Goal: Task Accomplishment & Management: Use online tool/utility

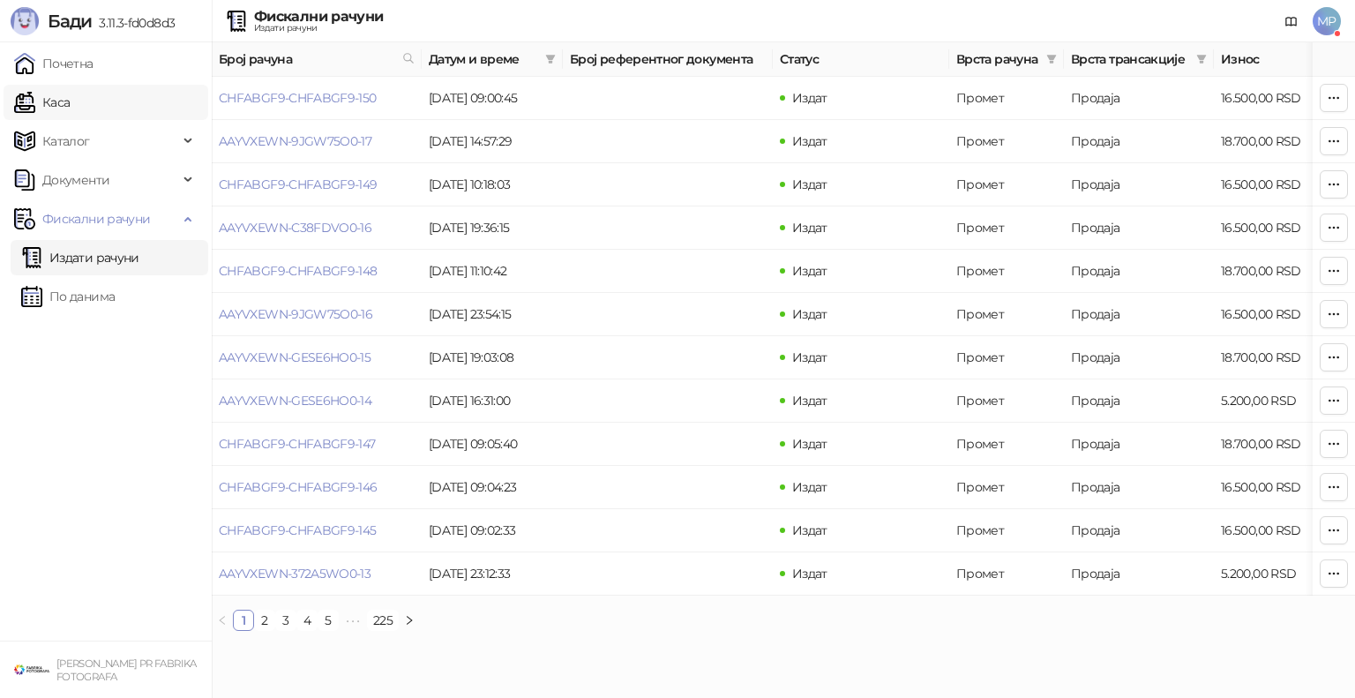
click at [66, 101] on link "Каса" at bounding box center [42, 102] width 56 height 35
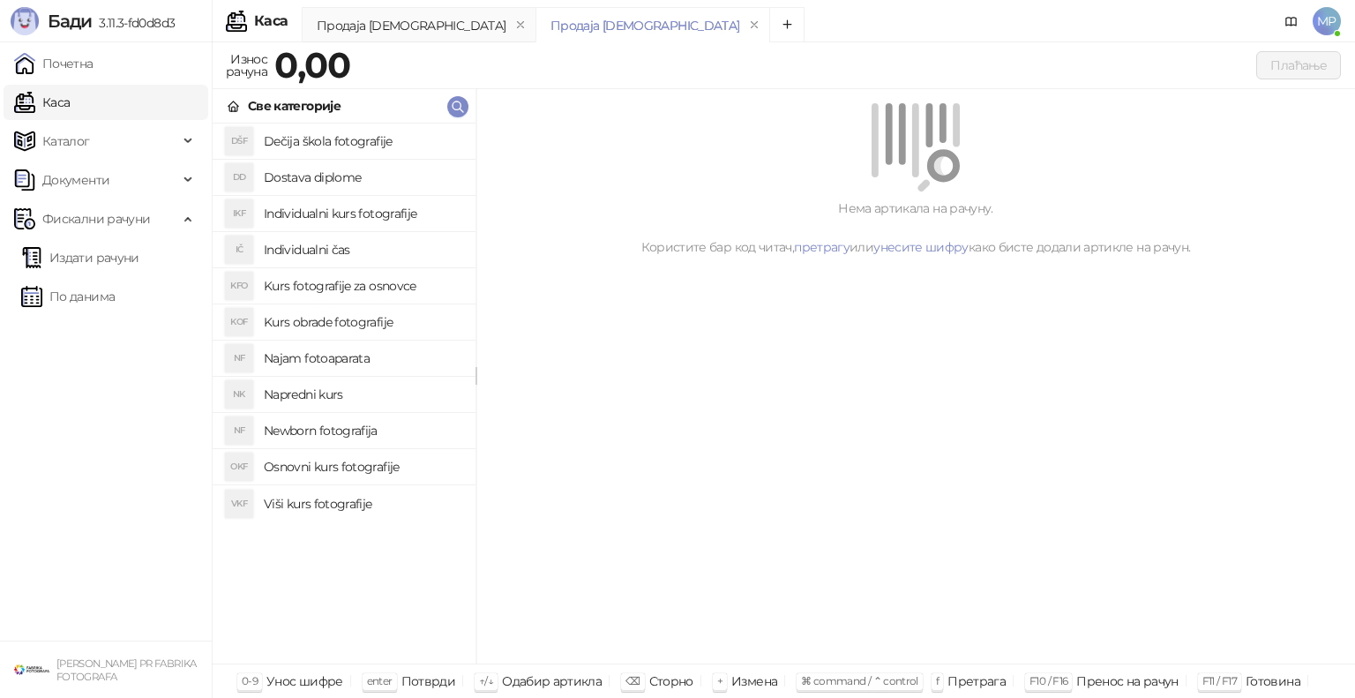
click at [339, 466] on h4 "Osnovni kurs fotografije" at bounding box center [363, 467] width 198 height 28
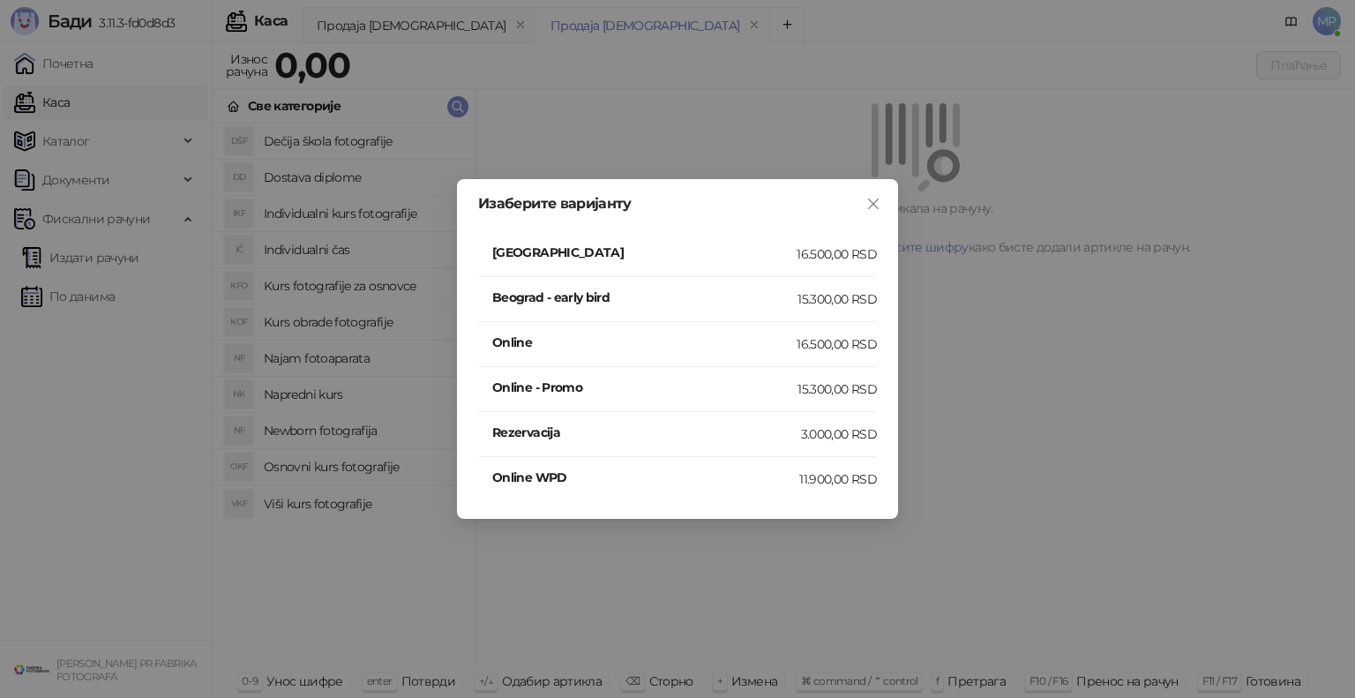
click at [632, 250] on h4 "[GEOGRAPHIC_DATA]" at bounding box center [644, 252] width 304 height 19
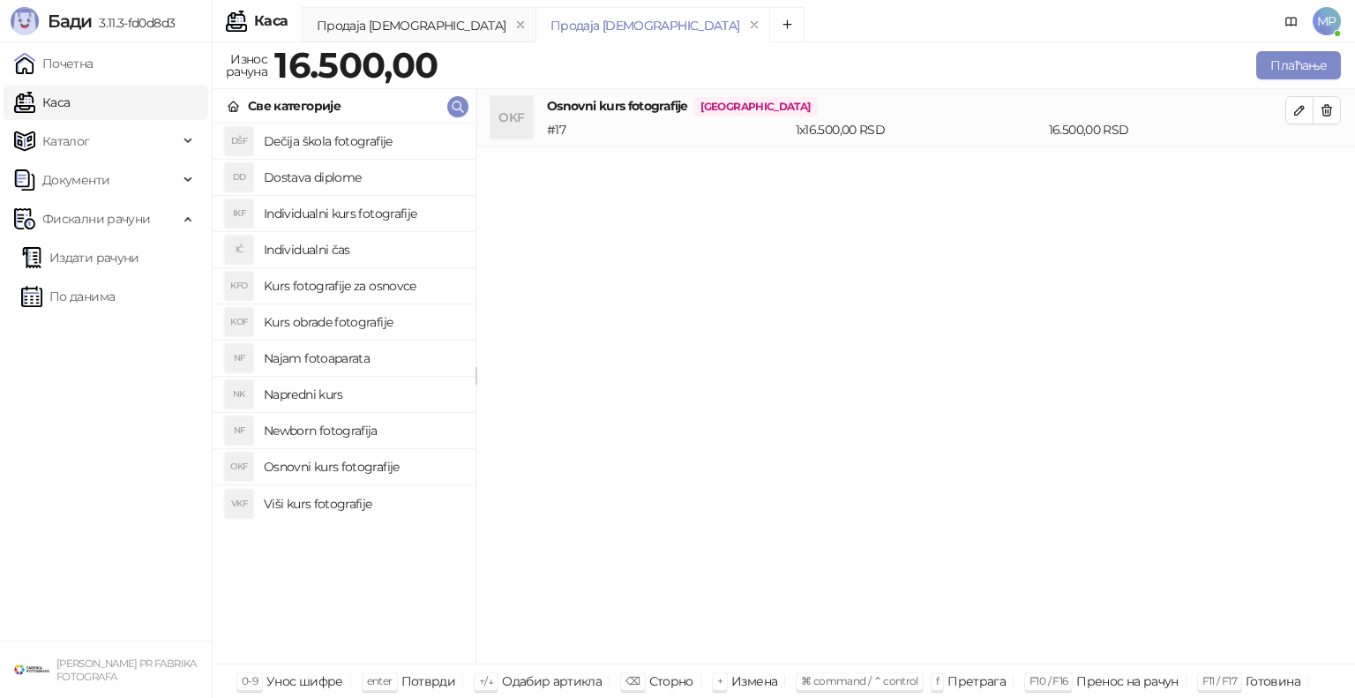
click at [329, 356] on h4 "Najam fotoaparata" at bounding box center [363, 358] width 198 height 28
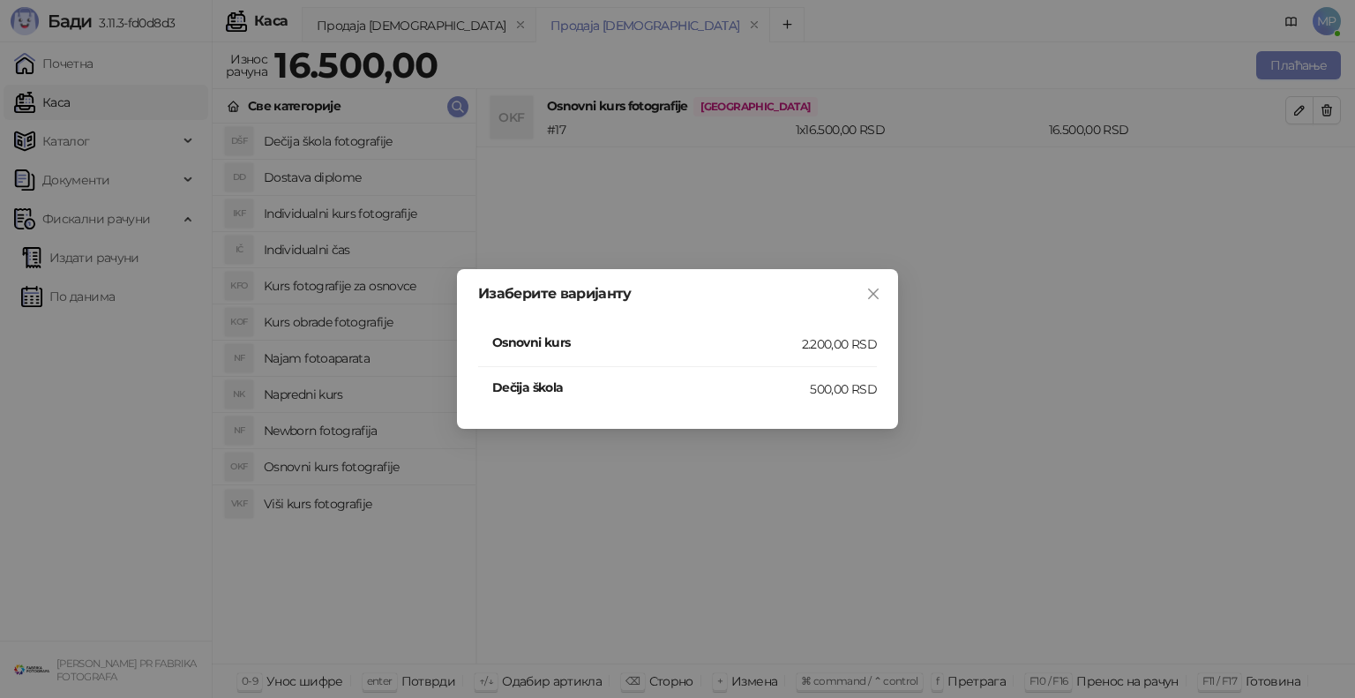
click at [592, 342] on h4 "Osnovni kurs" at bounding box center [647, 342] width 310 height 19
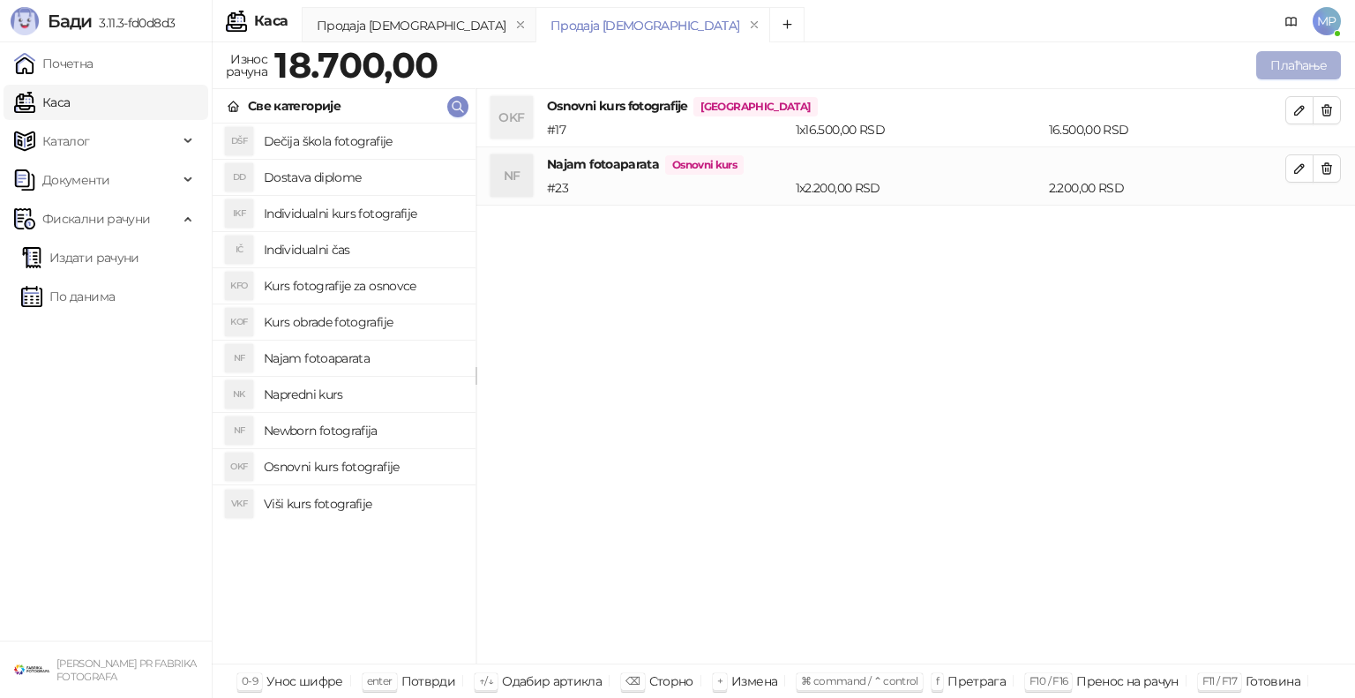
click at [1296, 67] on button "Плаћање" at bounding box center [1298, 65] width 85 height 28
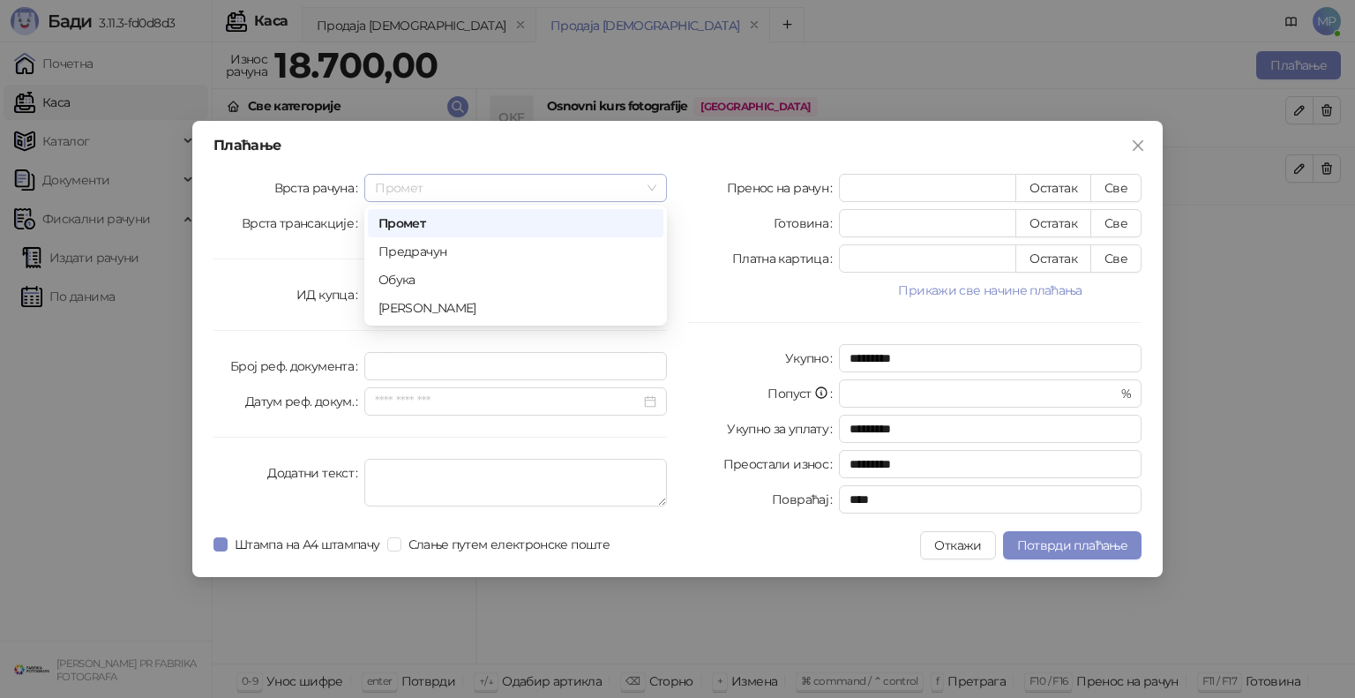
click at [400, 187] on span "Промет" at bounding box center [515, 188] width 281 height 26
click at [404, 221] on div "Промет" at bounding box center [515, 223] width 274 height 19
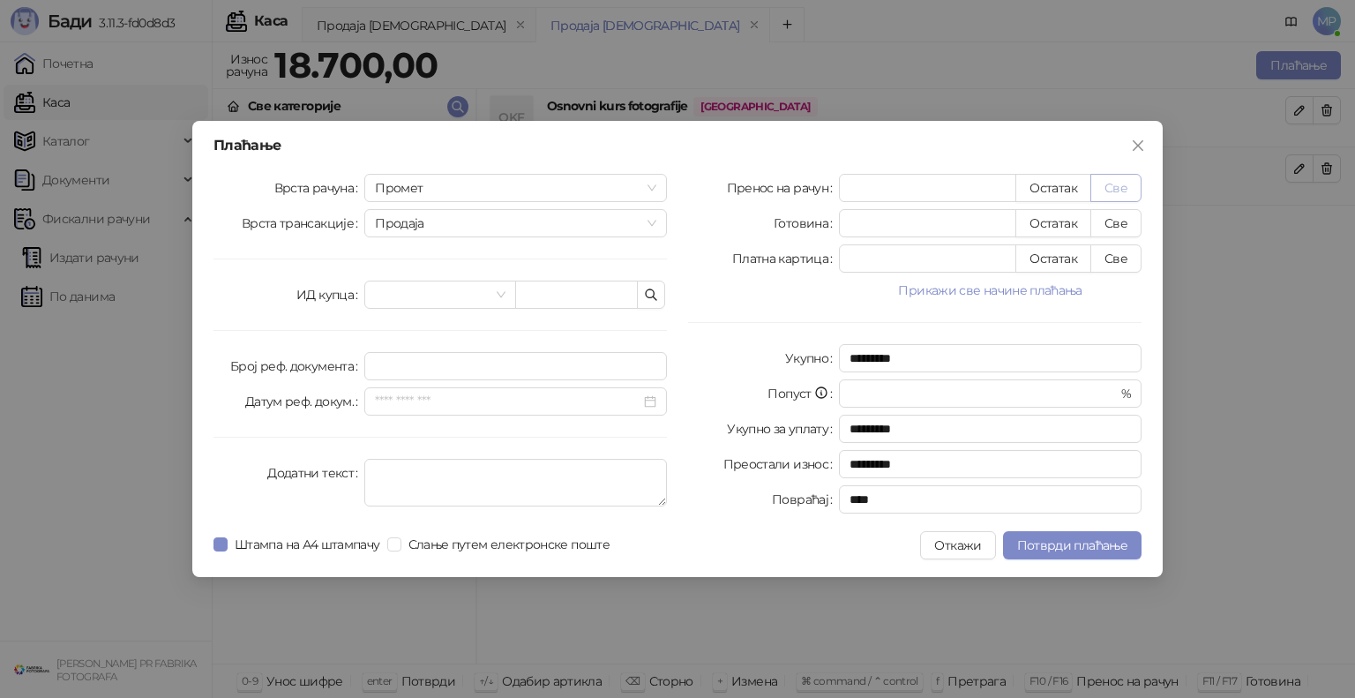
click at [1111, 182] on button "Све" at bounding box center [1115, 188] width 51 height 28
type input "*****"
type input "****"
click at [1052, 540] on span "Потврди плаћање" at bounding box center [1072, 545] width 110 height 16
